Goal: Task Accomplishment & Management: Complete application form

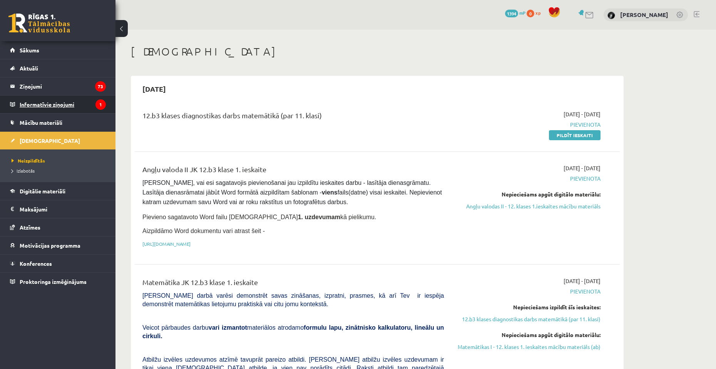
click at [78, 111] on legend "Informatīvie ziņojumi 1" at bounding box center [63, 105] width 86 height 18
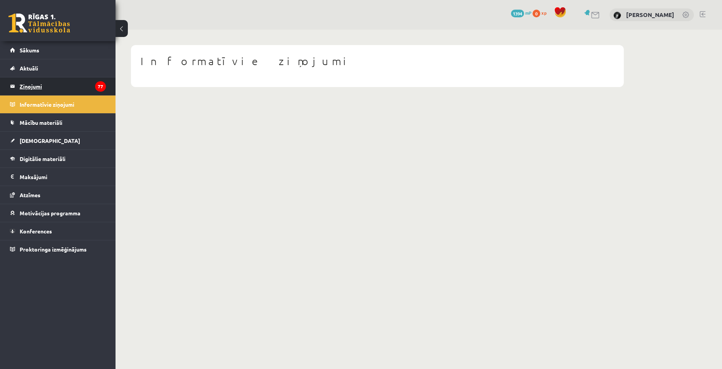
click at [49, 84] on legend "Ziņojumi 77" at bounding box center [63, 86] width 86 height 18
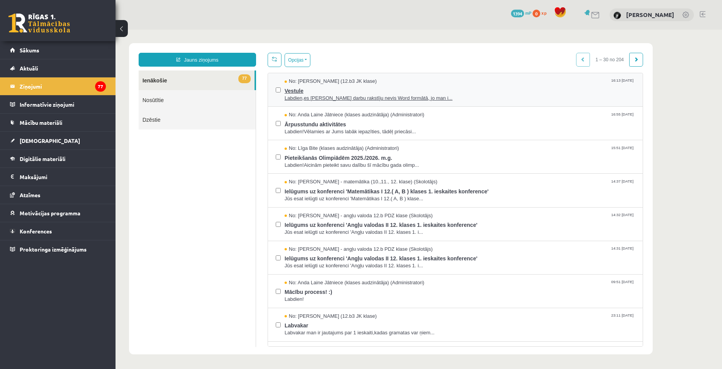
click at [380, 96] on span "Labdien,es Pārbaudes darbu rakstīju nevis Word formātā, jo man i..." at bounding box center [460, 98] width 350 height 7
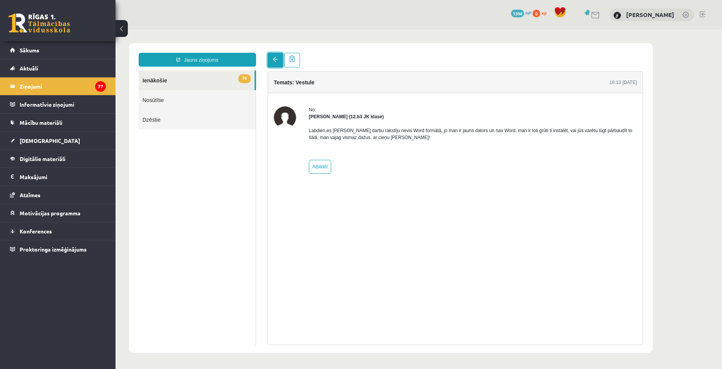
click at [268, 62] on link at bounding box center [275, 60] width 15 height 15
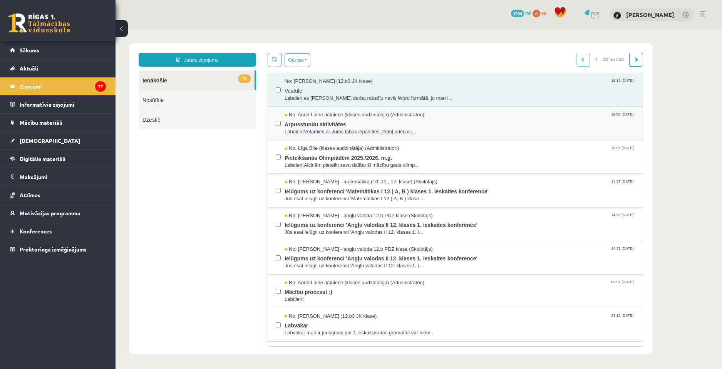
click at [372, 117] on span "No: Anda Laine Jātniece (klases audzinātāja) (Administratori)" at bounding box center [355, 114] width 140 height 7
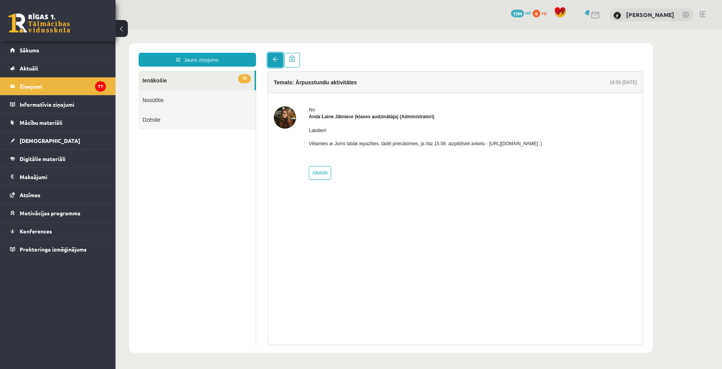
click at [275, 56] on link at bounding box center [275, 60] width 15 height 15
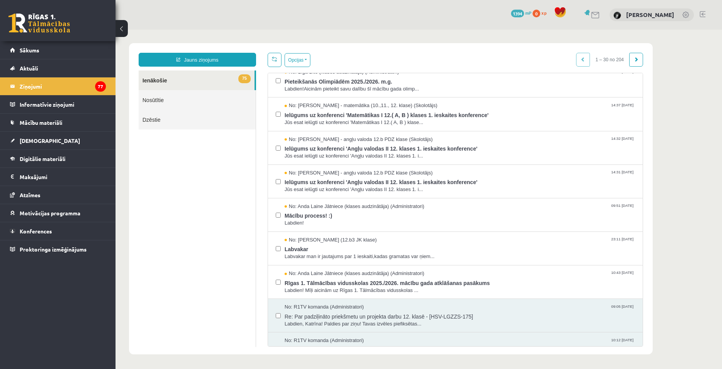
scroll to position [77, 0]
click at [372, 90] on span "Labdien!Aicinām pieteikt savu dalību šī mācību gada olimp..." at bounding box center [460, 88] width 350 height 7
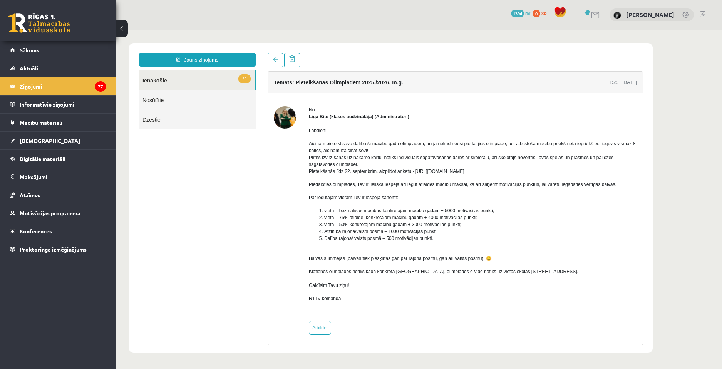
scroll to position [0, 0]
click at [269, 60] on link at bounding box center [275, 60] width 15 height 15
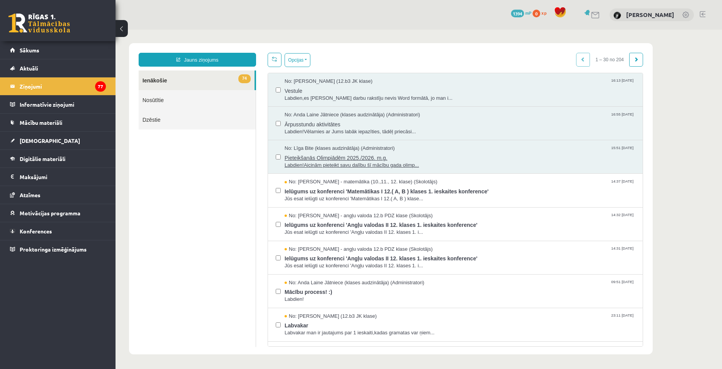
scroll to position [39, 0]
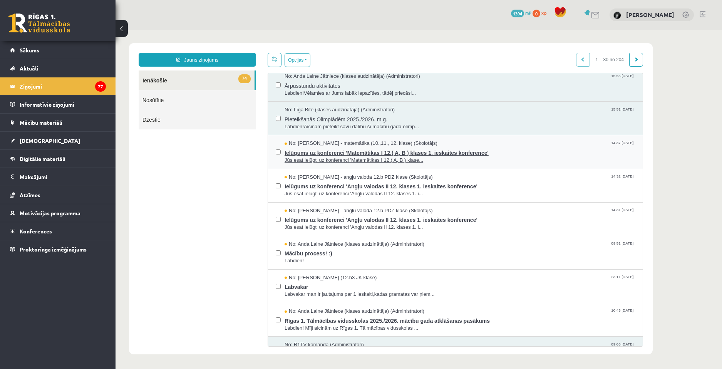
click at [358, 161] on span "Jūs esat ielūgti uz konferenci 'Matemātikas I 12.( A, B ) klase..." at bounding box center [460, 160] width 350 height 7
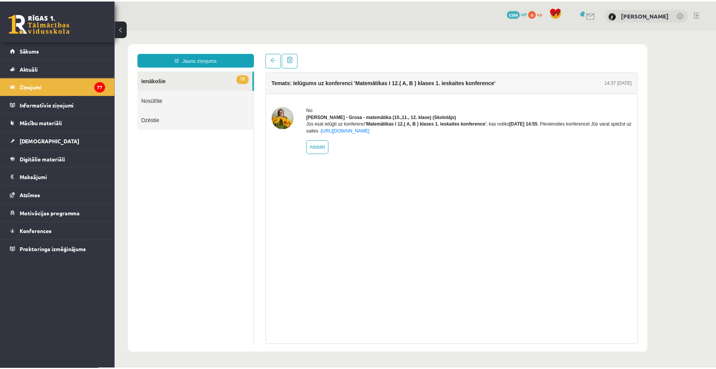
scroll to position [0, 0]
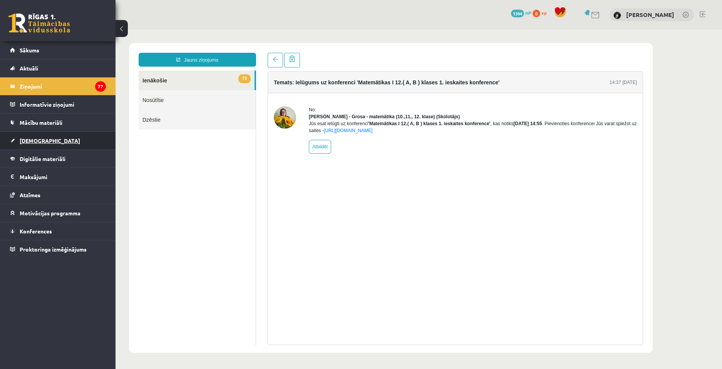
click at [59, 134] on link "[DEMOGRAPHIC_DATA]" at bounding box center [58, 141] width 96 height 18
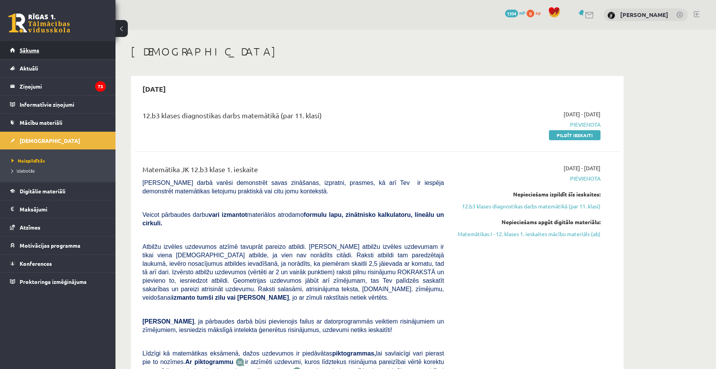
click at [30, 54] on link "Sākums" at bounding box center [58, 50] width 96 height 18
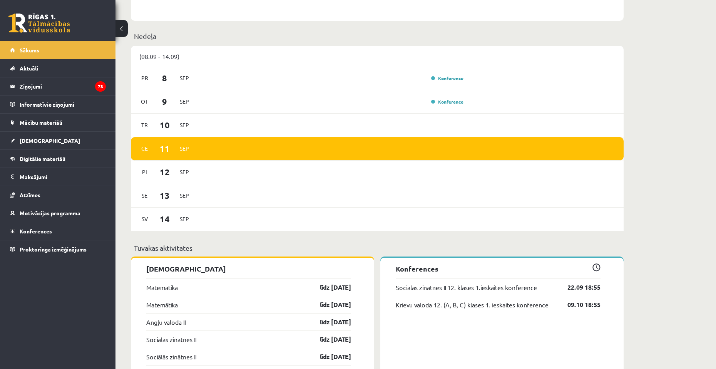
scroll to position [385, 0]
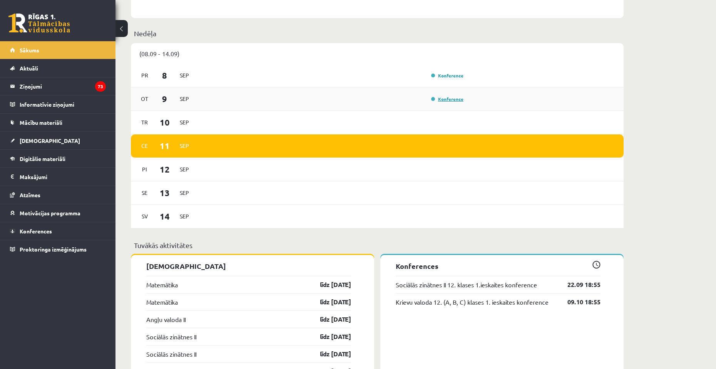
click at [442, 99] on link "Konference" at bounding box center [447, 99] width 32 height 6
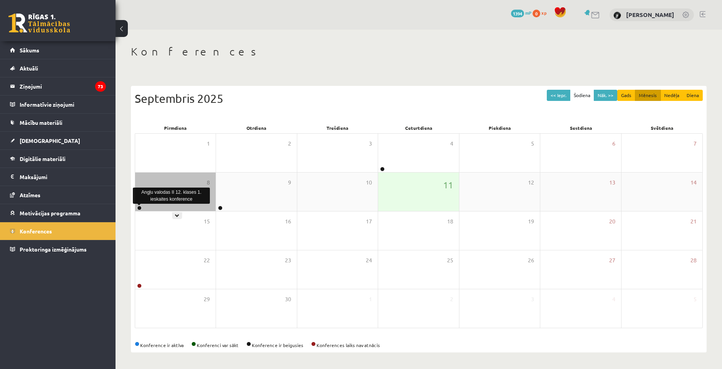
click at [138, 208] on link at bounding box center [139, 208] width 5 height 5
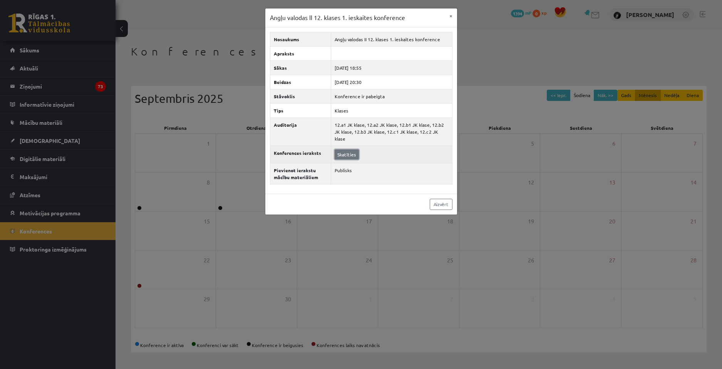
click at [347, 149] on link "Skatīties" at bounding box center [347, 154] width 24 height 10
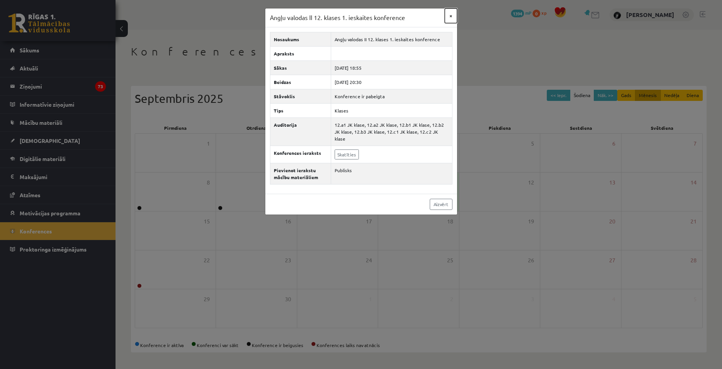
click at [450, 17] on button "×" at bounding box center [451, 15] width 12 height 15
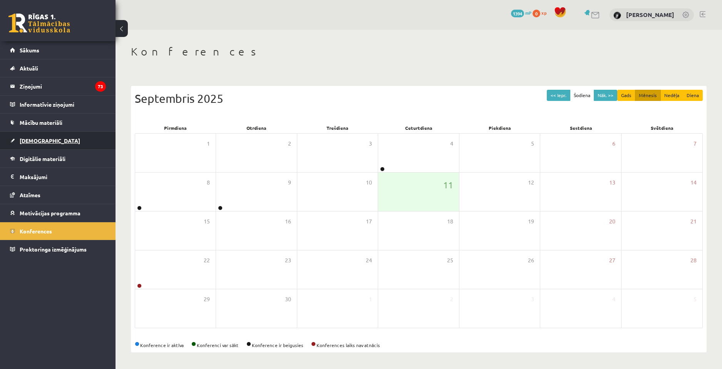
click at [64, 142] on link "[DEMOGRAPHIC_DATA]" at bounding box center [58, 141] width 96 height 18
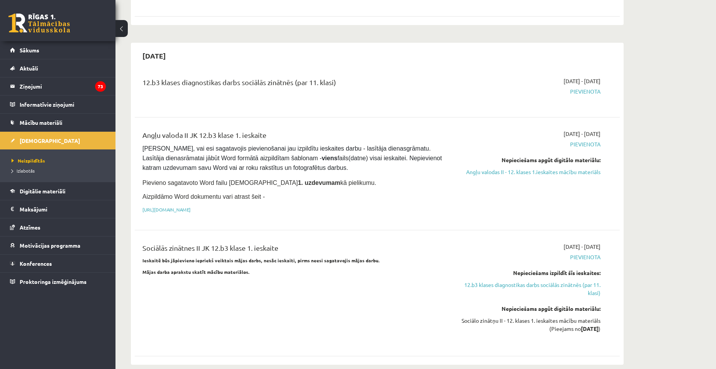
scroll to position [424, 0]
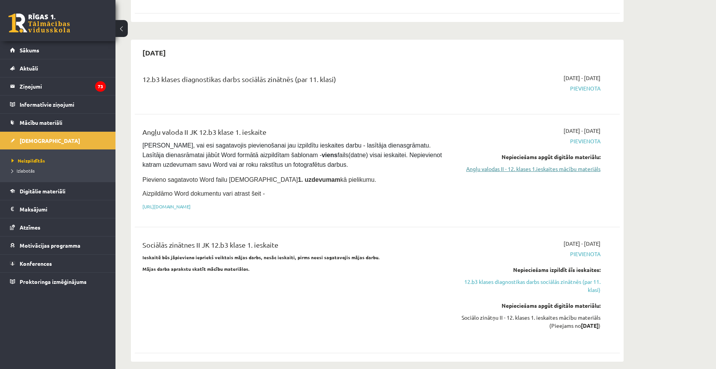
click at [518, 165] on link "Angļu valodas II - 12. klases 1.ieskaites mācību materiāls" at bounding box center [528, 169] width 145 height 8
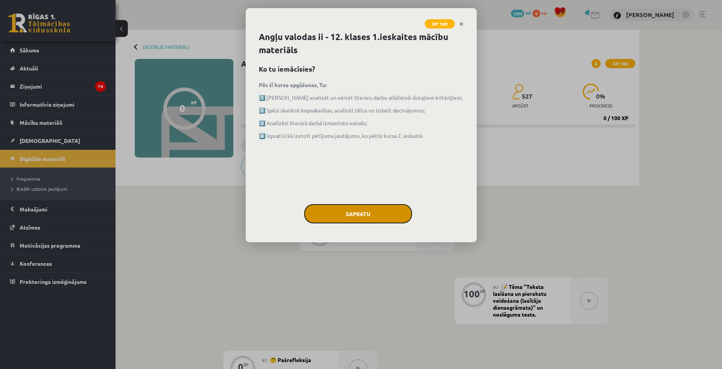
click at [377, 209] on button "Sapratu" at bounding box center [358, 213] width 108 height 19
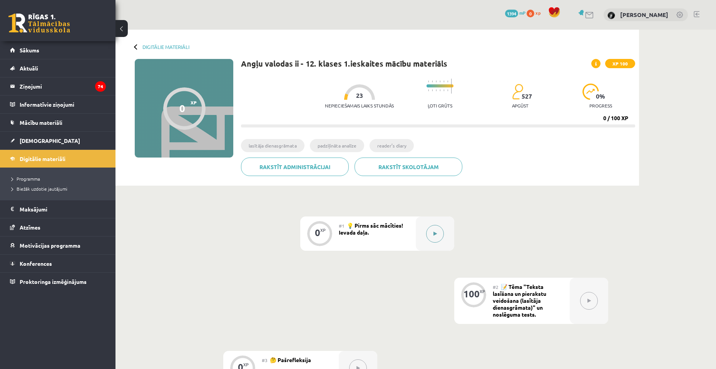
click at [434, 228] on button at bounding box center [435, 234] width 18 height 18
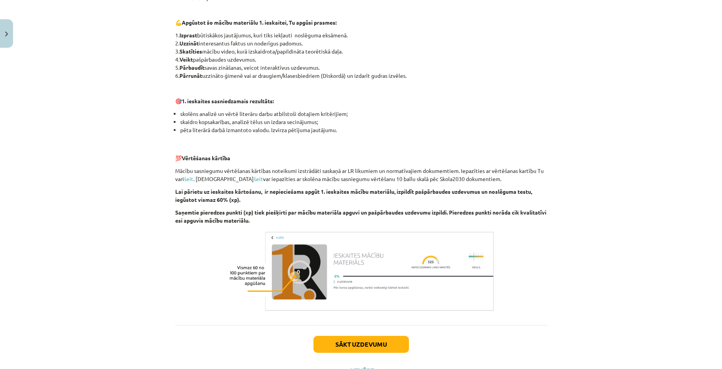
scroll to position [442, 0]
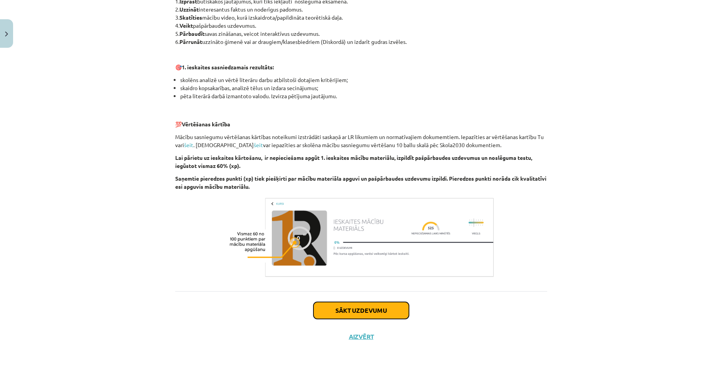
click at [365, 312] on button "Sākt uzdevumu" at bounding box center [361, 310] width 96 height 17
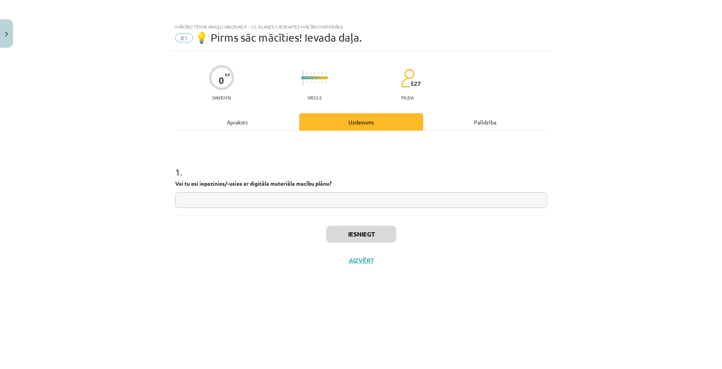
click at [303, 204] on input "text" at bounding box center [361, 200] width 372 height 16
type input "**"
click at [367, 242] on div "Iesniegt Aizvērt" at bounding box center [361, 242] width 372 height 54
drag, startPoint x: 368, startPoint y: 237, endPoint x: 363, endPoint y: 235, distance: 5.0
click at [368, 236] on button "Iesniegt" at bounding box center [361, 234] width 70 height 17
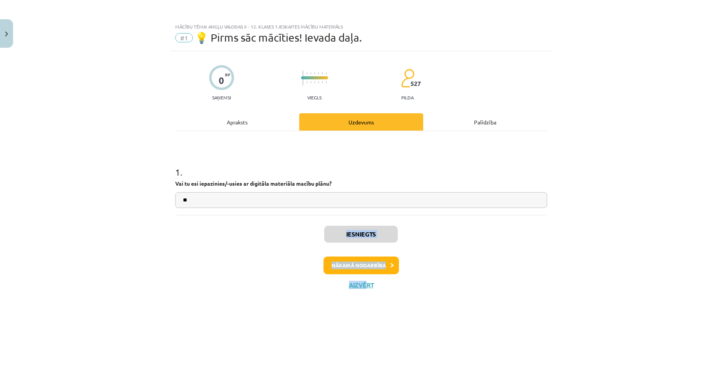
click at [439, 233] on div "Iesniegts Nākamā nodarbība Aizvērt" at bounding box center [361, 254] width 372 height 79
click at [393, 266] on icon at bounding box center [391, 265] width 3 height 5
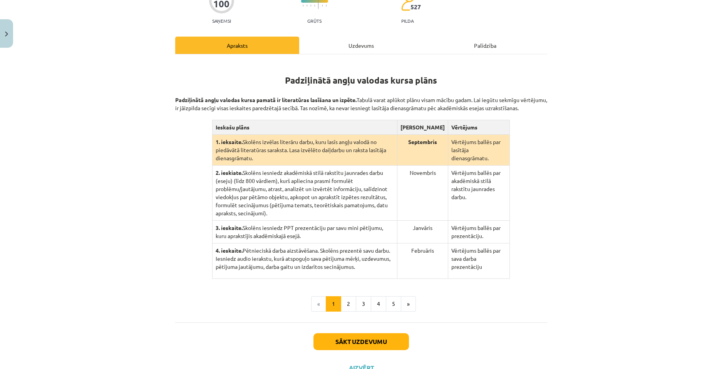
scroll to position [112, 0]
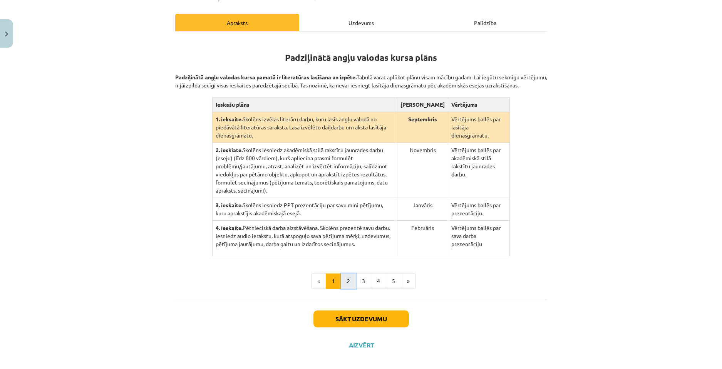
click at [345, 277] on button "2" at bounding box center [348, 280] width 15 height 15
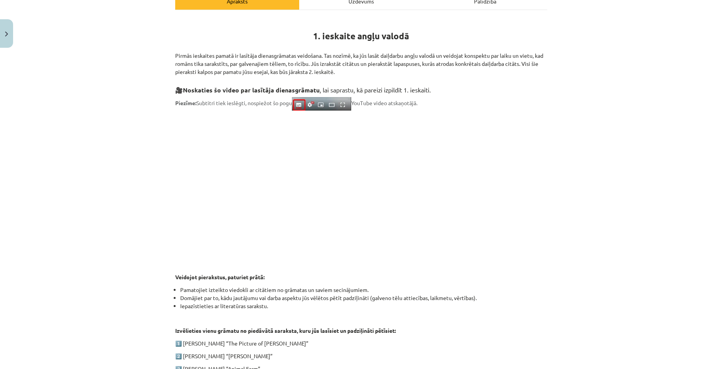
scroll to position [296, 0]
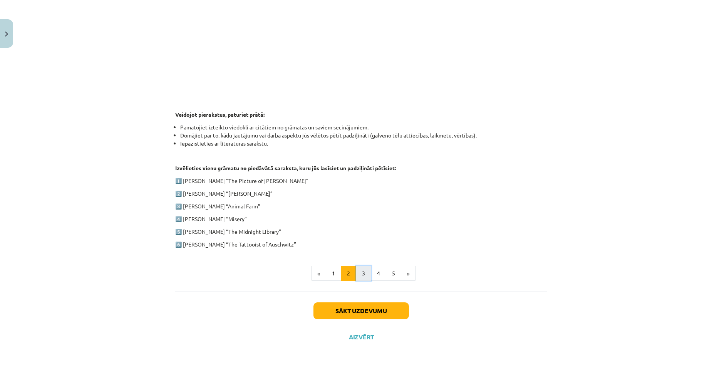
click at [357, 270] on button "3" at bounding box center [363, 273] width 15 height 15
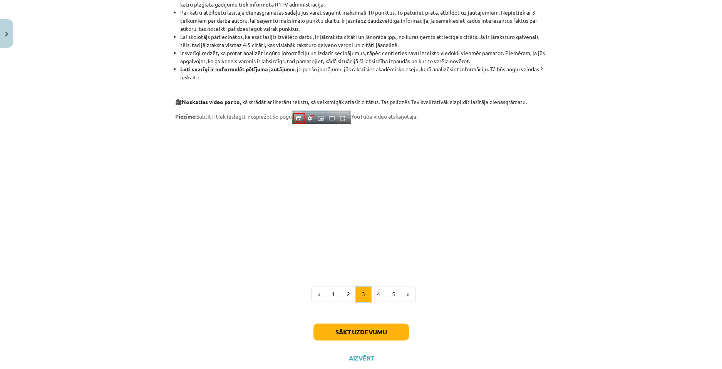
scroll to position [558, 0]
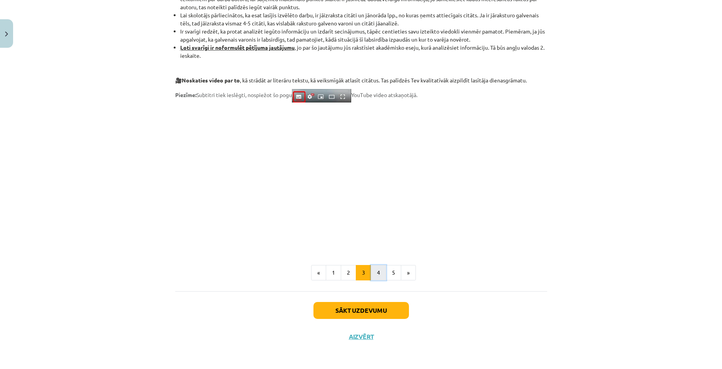
click at [375, 270] on button "4" at bounding box center [378, 272] width 15 height 15
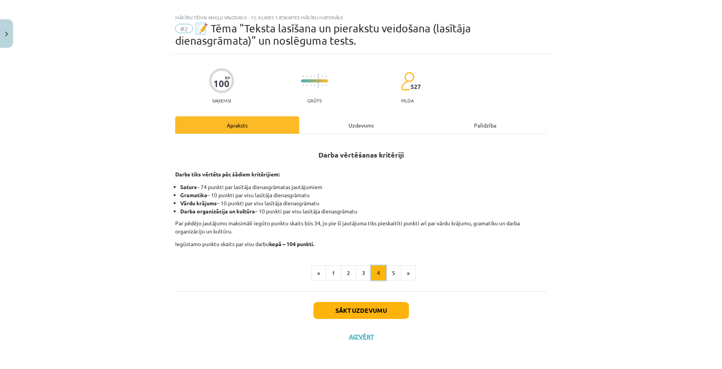
scroll to position [9, 0]
click at [389, 270] on button "5" at bounding box center [393, 272] width 15 height 15
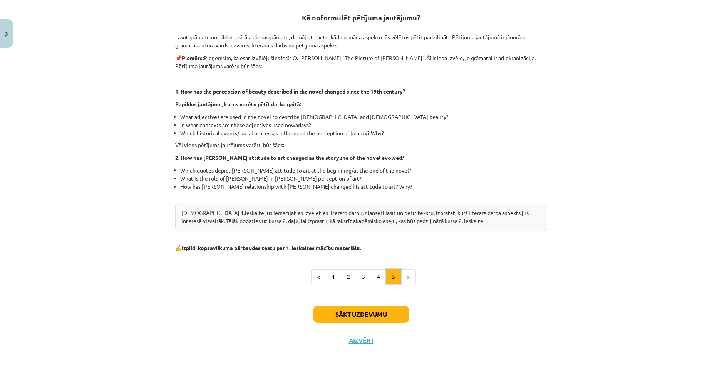
scroll to position [150, 0]
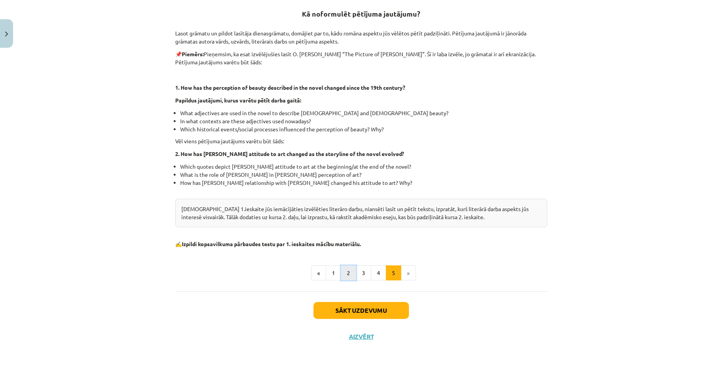
click at [350, 274] on button "2" at bounding box center [348, 272] width 15 height 15
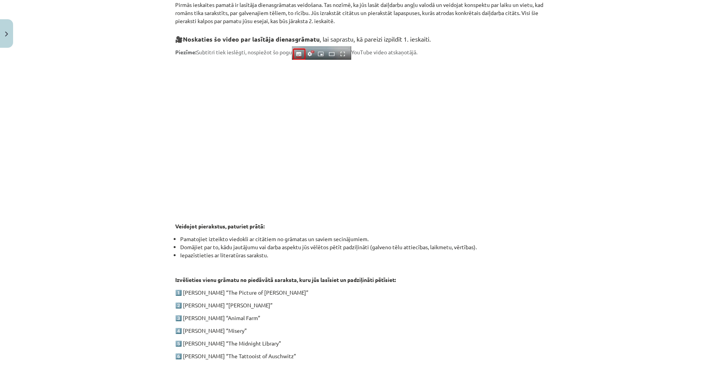
scroll to position [296, 0]
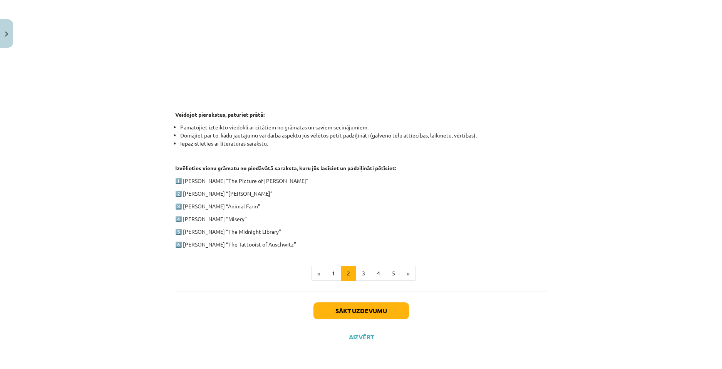
drag, startPoint x: 178, startPoint y: 194, endPoint x: 265, endPoint y: 196, distance: 87.1
click at [265, 196] on p "2️⃣ Charles Dickens “Oliver Twist”" at bounding box center [361, 193] width 372 height 8
click at [160, 210] on div "Mācību tēma: Angļu valodas ii - 12. klases 1.ieskaites mācību materiāls #2 📝 Tē…" at bounding box center [361, 184] width 722 height 369
drag, startPoint x: 180, startPoint y: 230, endPoint x: 267, endPoint y: 231, distance: 87.0
click at [268, 231] on p "5️⃣ Matt Haig “The Midnight Library”" at bounding box center [361, 232] width 372 height 8
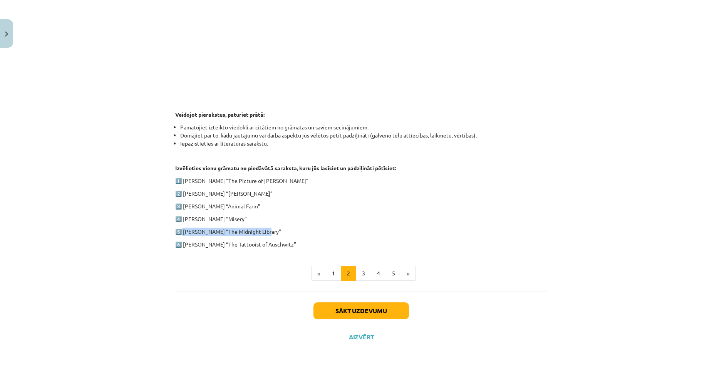
copy p "Matt Haig “The Midnight Library”"
drag, startPoint x: 181, startPoint y: 217, endPoint x: 250, endPoint y: 219, distance: 69.7
click at [250, 219] on p "4️⃣ Stephen King “Misery”" at bounding box center [361, 219] width 372 height 8
copy p "Stephen King “Misery”"
drag, startPoint x: 179, startPoint y: 181, endPoint x: 277, endPoint y: 180, distance: 97.8
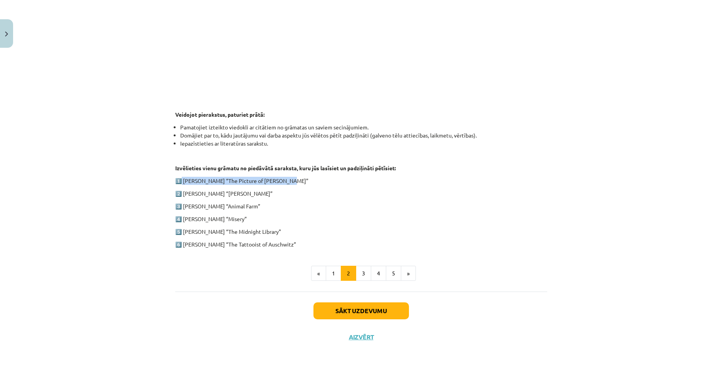
click at [284, 179] on p "1️⃣ Oscar Wilde “The Picture of Dorian Gray”" at bounding box center [361, 181] width 372 height 8
copy p "Oscar Wilde “The Picture of Dorian Gray”"
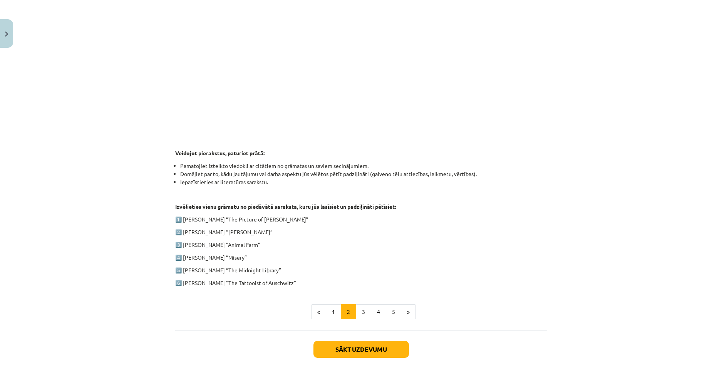
click at [291, 235] on p "2️⃣ Charles Dickens “Oliver Twist”" at bounding box center [361, 232] width 372 height 8
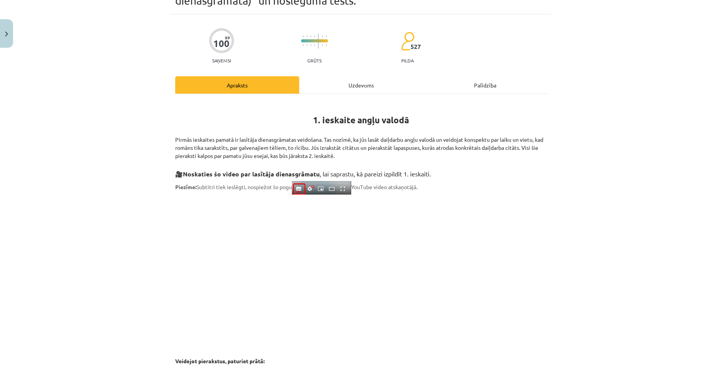
scroll to position [0, 0]
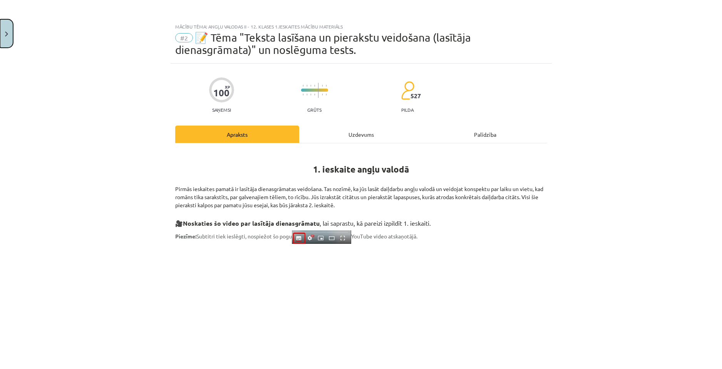
click at [10, 33] on button "Close" at bounding box center [6, 33] width 13 height 28
click at [44, 51] on div "Mācību tēma: Angļu valodas ii - 12. klases 1.ieskaites mācību materiāls #2 📝 Tē…" at bounding box center [361, 184] width 722 height 369
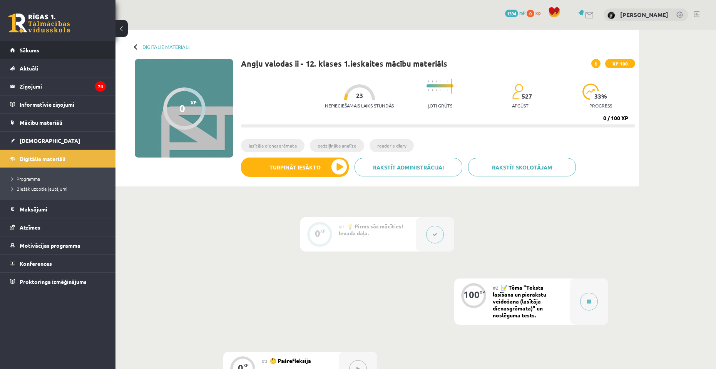
click at [28, 52] on span "Sākums" at bounding box center [30, 50] width 20 height 7
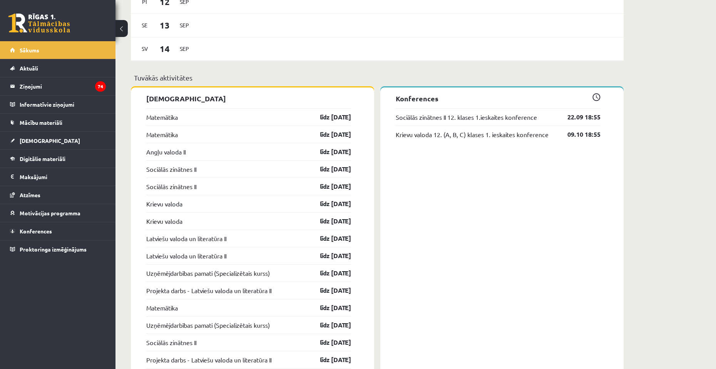
scroll to position [531, 0]
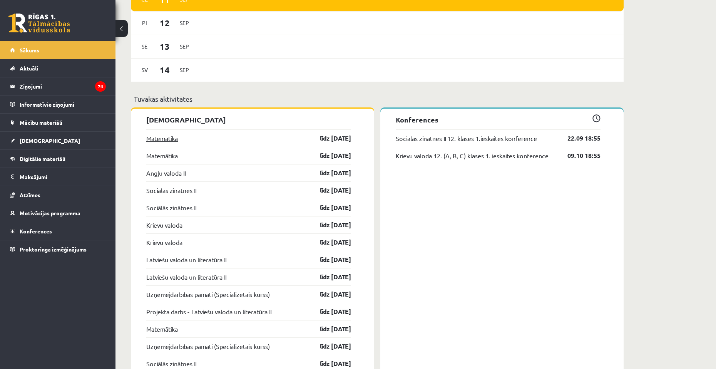
click at [162, 142] on link "Matemātika" at bounding box center [162, 138] width 32 height 9
